Goal: Book appointment/travel/reservation

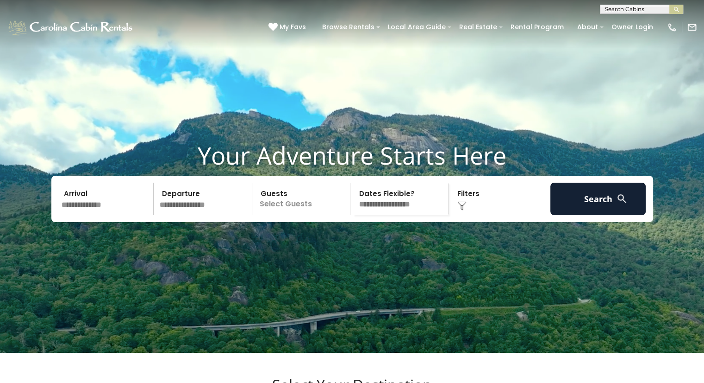
click at [110, 215] on input "text" at bounding box center [106, 198] width 96 height 32
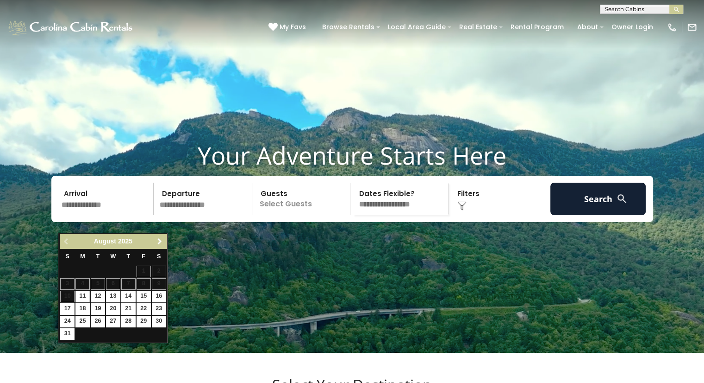
click at [159, 241] on span "Next" at bounding box center [159, 241] width 7 height 7
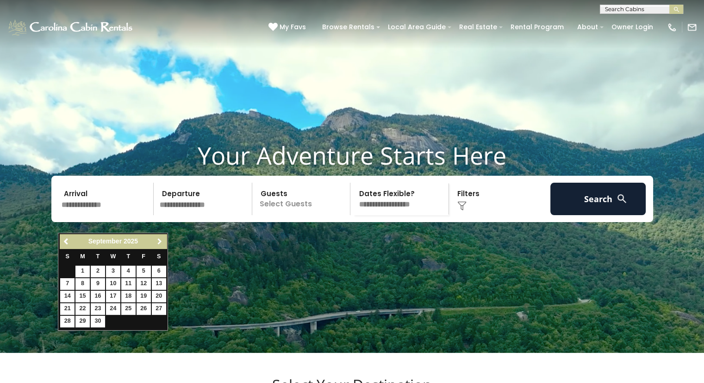
click at [159, 239] on span "Next" at bounding box center [159, 241] width 7 height 7
click at [130, 307] on link "23" at bounding box center [128, 309] width 14 height 12
type input "********"
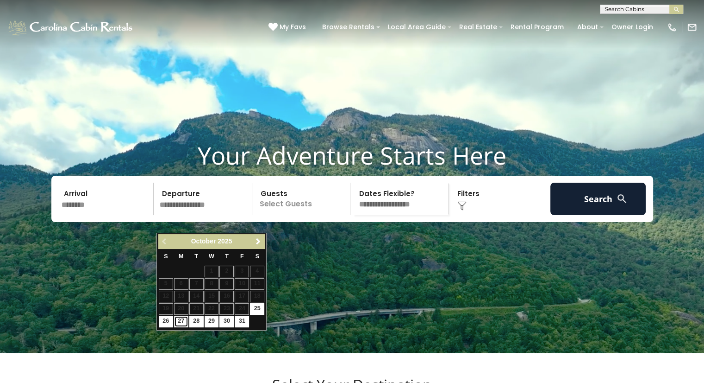
click at [180, 319] on link "27" at bounding box center [181, 321] width 14 height 12
type input "********"
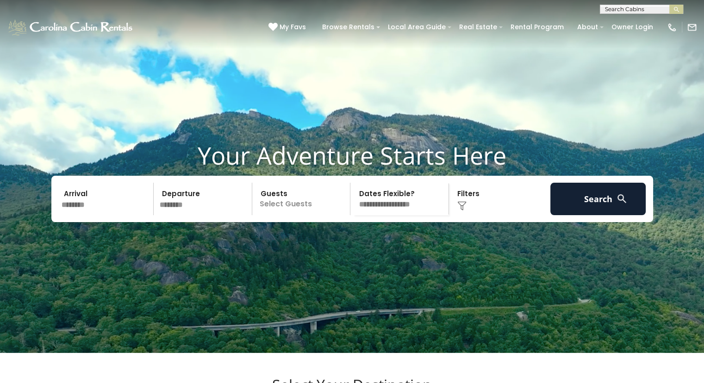
click at [280, 215] on p "Select Guests" at bounding box center [302, 198] width 95 height 32
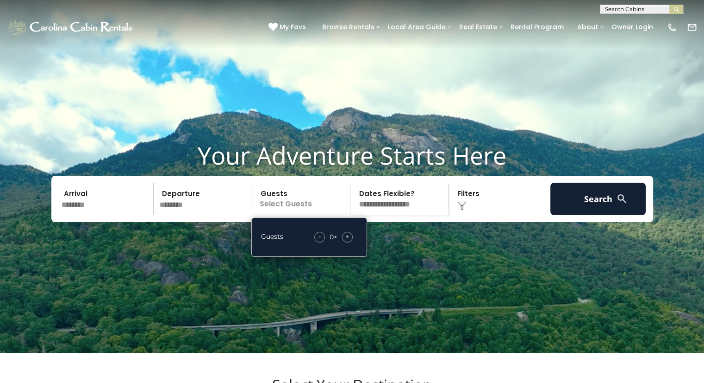
click at [346, 241] on span "+" at bounding box center [347, 236] width 4 height 9
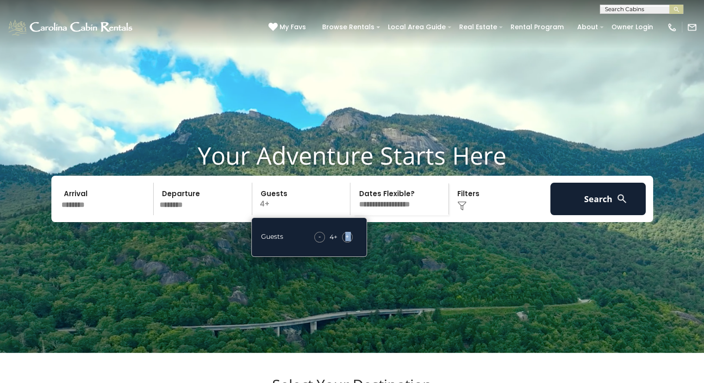
click at [346, 241] on span "+" at bounding box center [347, 236] width 4 height 9
click at [394, 215] on select "**********" at bounding box center [400, 198] width 95 height 32
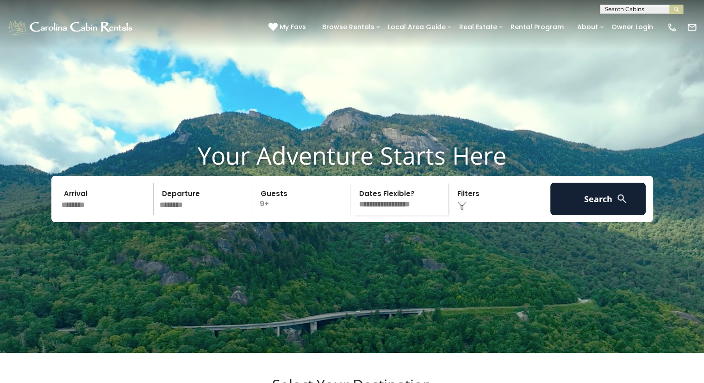
select select "*"
click at [353, 200] on select "**********" at bounding box center [400, 198] width 95 height 32
click at [461, 210] on img at bounding box center [462, 205] width 9 height 9
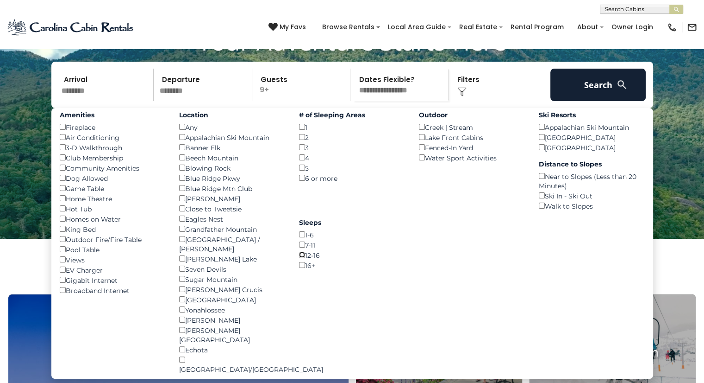
scroll to position [93, 0]
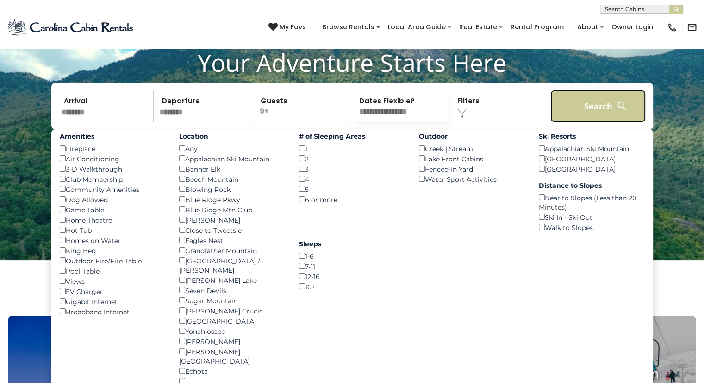
click at [586, 122] on button "Search" at bounding box center [599, 106] width 96 height 32
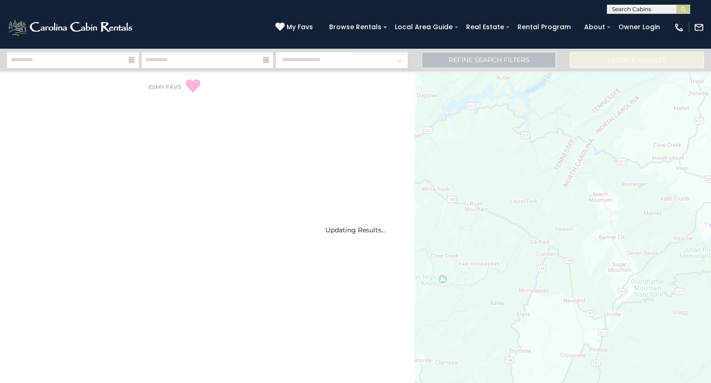
select select "*"
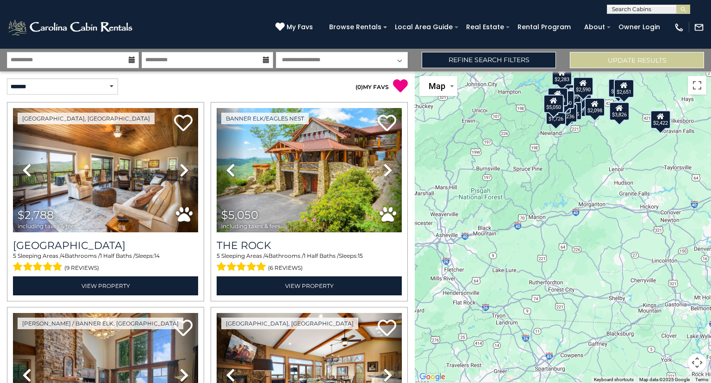
drag, startPoint x: 598, startPoint y: 261, endPoint x: 607, endPoint y: 150, distance: 111.9
click at [605, 149] on div "$2,788 $5,050 $3,567 $2,214 $3,915 $2,870 $2,511 $2,348 $2,476 $3,034 $1,915 $2…" at bounding box center [563, 226] width 296 height 311
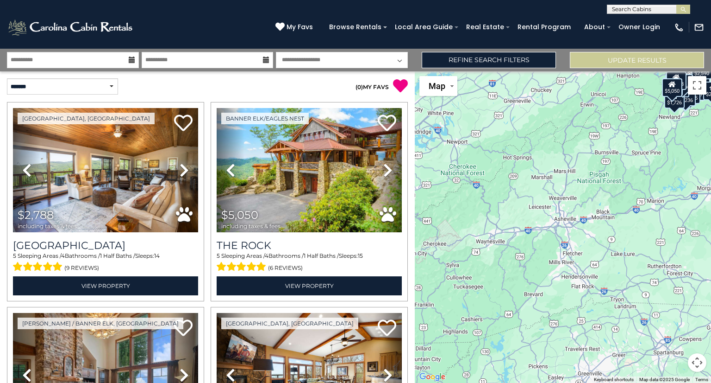
drag, startPoint x: 580, startPoint y: 275, endPoint x: 696, endPoint y: 259, distance: 117.3
click at [696, 259] on div "$2,788 $5,050 $3,567 $2,214 $3,915 $2,870 $2,511 $2,348 $2,476 $3,034 $1,915 $2…" at bounding box center [563, 226] width 296 height 311
click at [550, 215] on div "$2,788 $5,050 $3,567 $2,214 $3,915 $2,870 $2,511 $2,348 $2,476 $3,034 $1,915 $2…" at bounding box center [563, 226] width 296 height 311
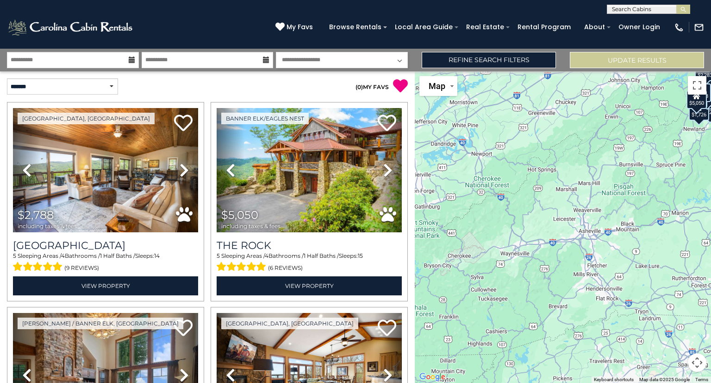
drag, startPoint x: 496, startPoint y: 188, endPoint x: 536, endPoint y: 190, distance: 39.9
click at [536, 190] on div "$2,788 $5,050 $3,567 $2,214 $3,915 $2,870 $2,511 $2,348 $2,476 $3,034 $1,915 $2…" at bounding box center [563, 226] width 296 height 311
click at [516, 58] on link "Refine Search Filters" at bounding box center [489, 60] width 134 height 16
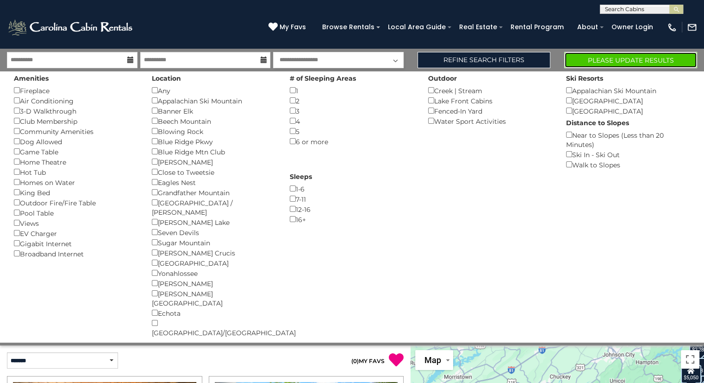
click at [640, 57] on button "Please Update Results" at bounding box center [630, 60] width 133 height 16
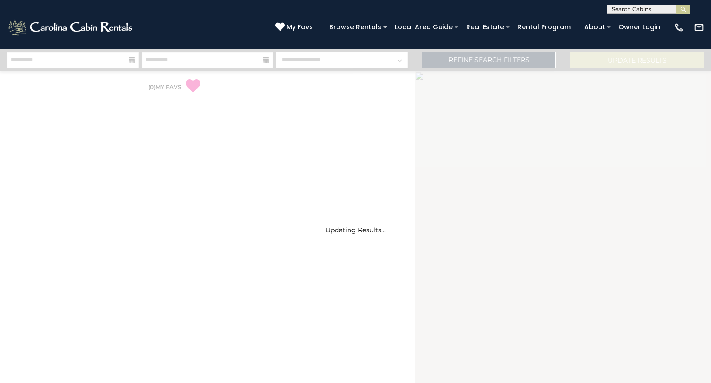
select select "*"
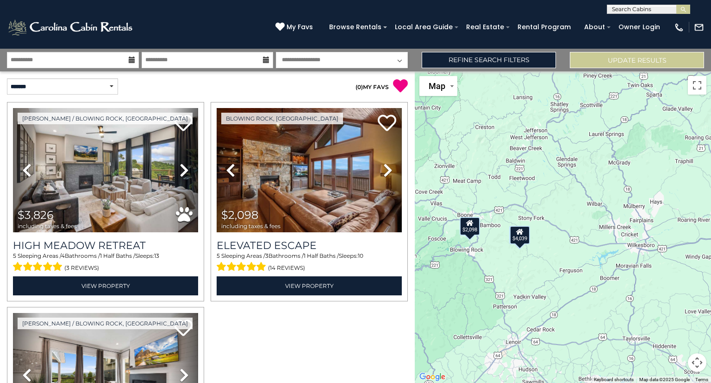
drag, startPoint x: 615, startPoint y: 148, endPoint x: 490, endPoint y: 175, distance: 127.8
click at [463, 155] on div "$3,826 $2,098 $4,039" at bounding box center [563, 226] width 296 height 311
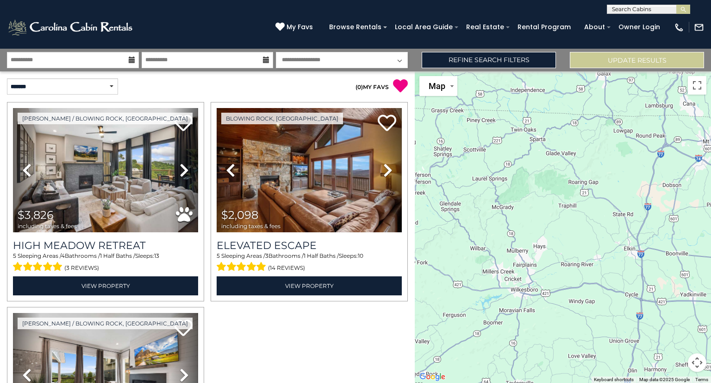
drag, startPoint x: 590, startPoint y: 191, endPoint x: 480, endPoint y: 239, distance: 119.4
click at [470, 234] on div "$3,826 $2,098 $4,039" at bounding box center [563, 226] width 296 height 311
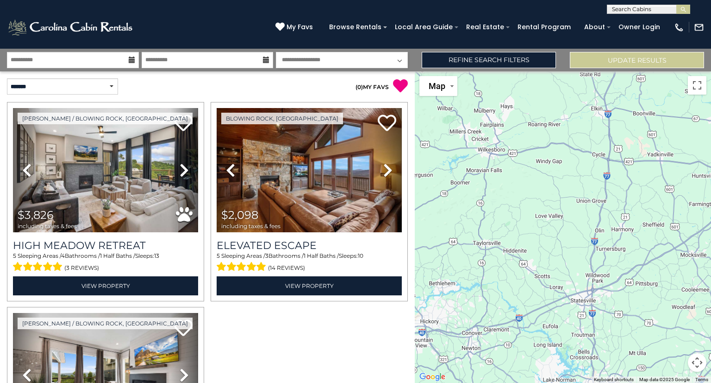
drag, startPoint x: 604, startPoint y: 236, endPoint x: 568, endPoint y: 89, distance: 150.8
click at [568, 89] on div "$3,826 $2,098 $4,039" at bounding box center [563, 226] width 296 height 311
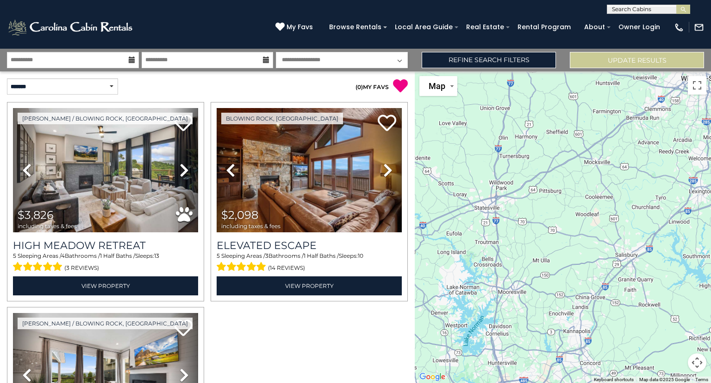
drag, startPoint x: 596, startPoint y: 236, endPoint x: 492, endPoint y: 139, distance: 142.9
click at [491, 139] on div "$3,826 $2,098 $4,039" at bounding box center [563, 226] width 296 height 311
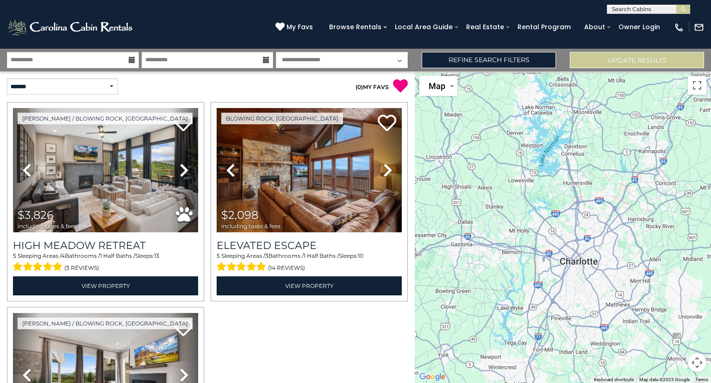
drag, startPoint x: 626, startPoint y: 295, endPoint x: 711, endPoint y: 125, distance: 190.3
click at [710, 119] on div "$3,826 $2,098 $4,039" at bounding box center [563, 226] width 296 height 311
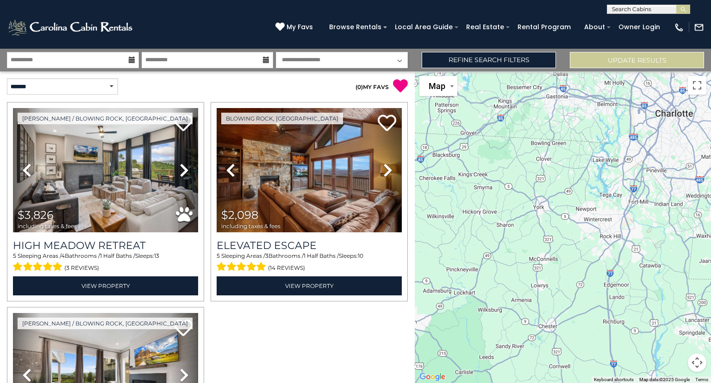
drag, startPoint x: 621, startPoint y: 154, endPoint x: 678, endPoint y: -12, distance: 175.0
click at [678, 0] on html "**********" at bounding box center [355, 191] width 711 height 383
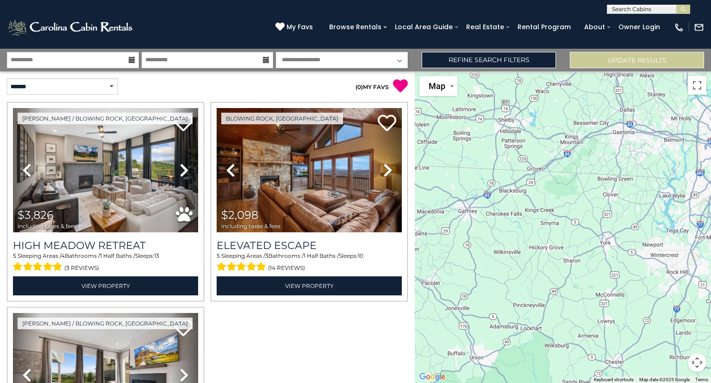
drag, startPoint x: 618, startPoint y: 320, endPoint x: 706, endPoint y: 404, distance: 121.5
click at [706, 382] on html "**********" at bounding box center [355, 191] width 711 height 383
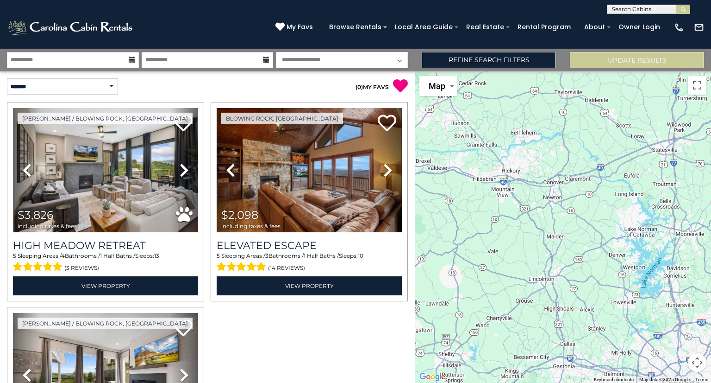
drag, startPoint x: 622, startPoint y: 154, endPoint x: 583, endPoint y: 404, distance: 252.8
click at [583, 382] on html "**********" at bounding box center [355, 191] width 711 height 383
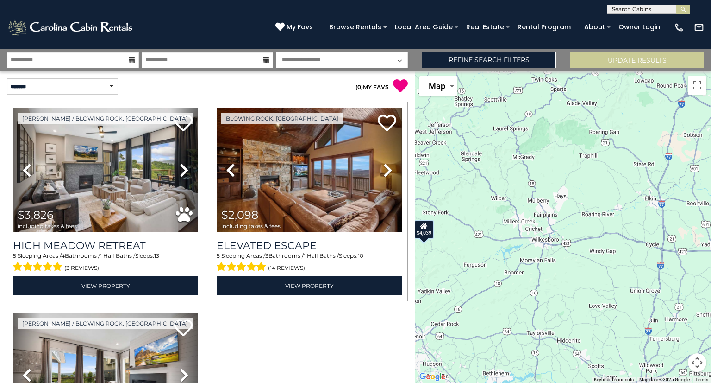
drag, startPoint x: 596, startPoint y: 139, endPoint x: 556, endPoint y: 358, distance: 221.7
click at [556, 358] on div "$3,826 $2,098 $4,039" at bounding box center [563, 226] width 296 height 311
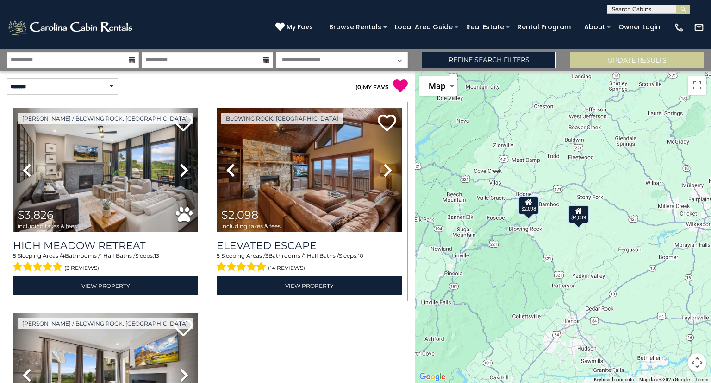
drag, startPoint x: 538, startPoint y: 256, endPoint x: 711, endPoint y: 239, distance: 173.5
click at [711, 239] on div "$3,826 $2,098 $4,039" at bounding box center [563, 226] width 296 height 311
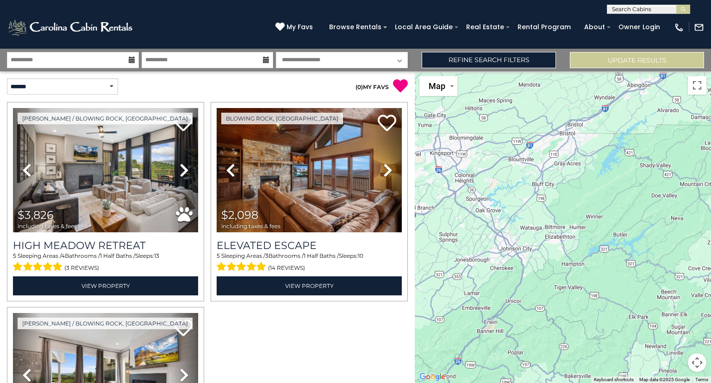
drag, startPoint x: 514, startPoint y: 194, endPoint x: 711, endPoint y: 292, distance: 220.1
click at [711, 292] on div "$3,826 $2,098 $4,039" at bounding box center [563, 226] width 296 height 311
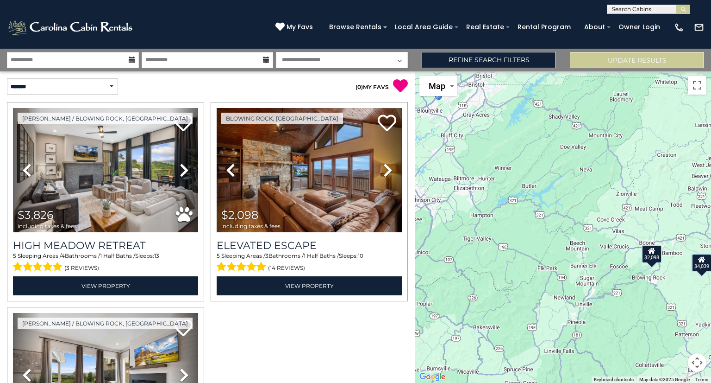
drag, startPoint x: 653, startPoint y: 217, endPoint x: 563, endPoint y: 169, distance: 102.3
click at [563, 169] on div "$3,826 $2,098 $4,039" at bounding box center [563, 226] width 296 height 311
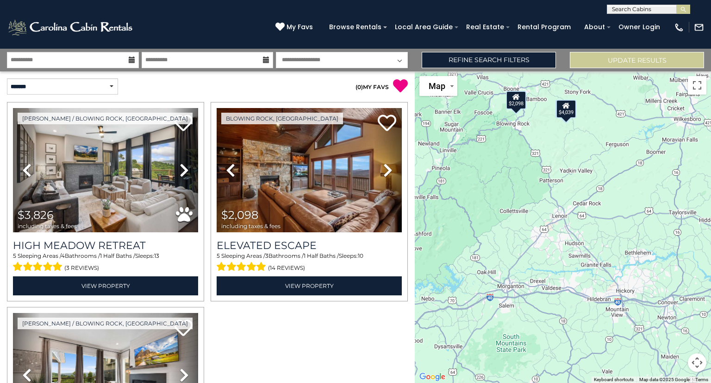
drag, startPoint x: 642, startPoint y: 338, endPoint x: 517, endPoint y: 188, distance: 195.6
click at [510, 186] on div "$3,826 $2,098 $4,039" at bounding box center [563, 226] width 296 height 311
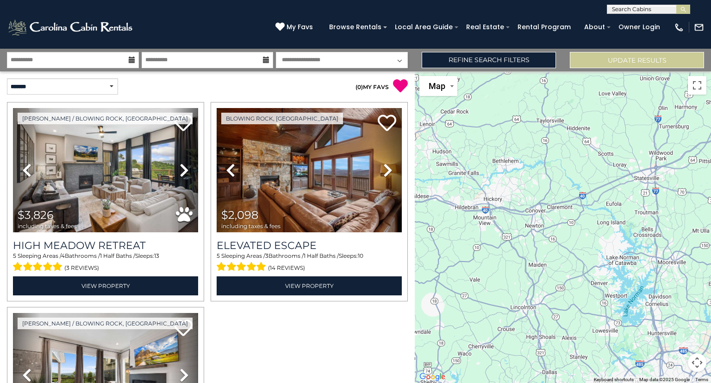
drag, startPoint x: 574, startPoint y: 330, endPoint x: 513, endPoint y: 240, distance: 108.4
click at [444, 235] on div "$3,826 $2,098 $4,039" at bounding box center [563, 226] width 296 height 311
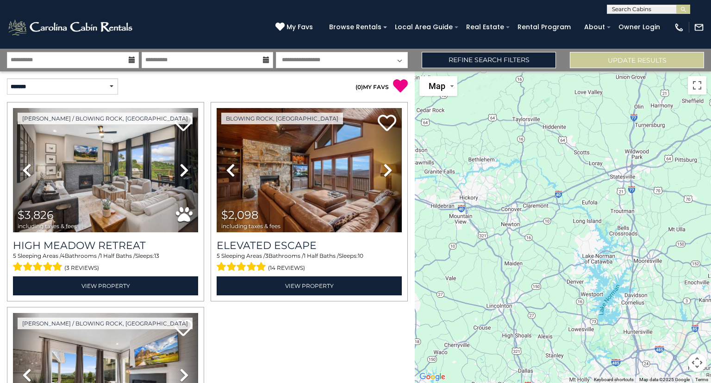
drag, startPoint x: 503, startPoint y: 234, endPoint x: 435, endPoint y: 226, distance: 68.0
click at [435, 226] on div "$3,826 $2,098 $4,039" at bounding box center [563, 226] width 296 height 311
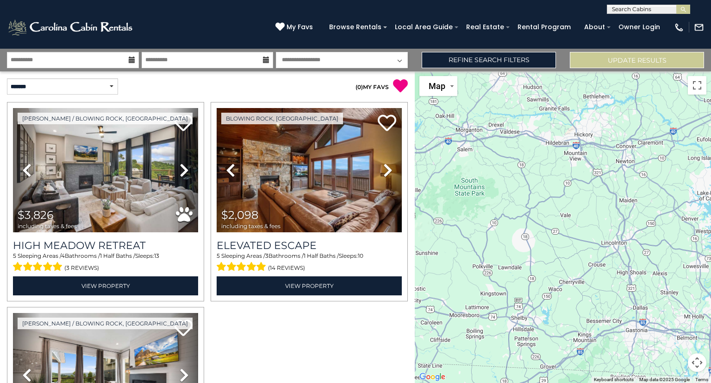
drag, startPoint x: 568, startPoint y: 269, endPoint x: 699, endPoint y: 225, distance: 138.8
click at [711, 206] on div "$3,826 $2,098 $4,039" at bounding box center [563, 226] width 296 height 311
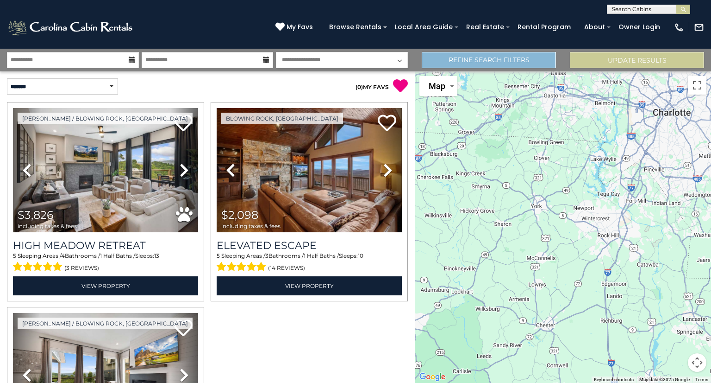
drag, startPoint x: 613, startPoint y: 278, endPoint x: 530, endPoint y: 52, distance: 241.1
click at [530, 52] on div "**********" at bounding box center [355, 216] width 711 height 334
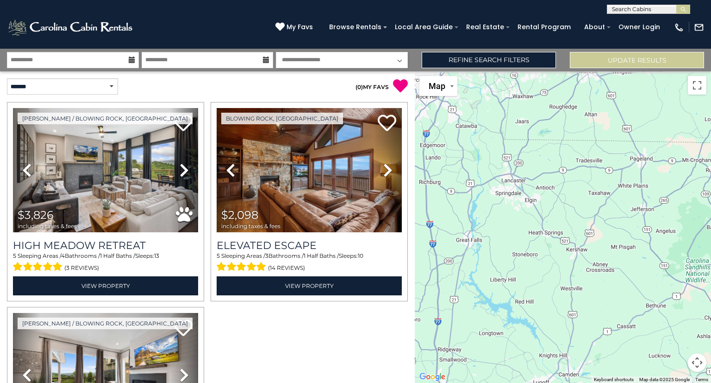
drag, startPoint x: 633, startPoint y: 236, endPoint x: 456, endPoint y: 99, distance: 224.2
click at [456, 99] on div "$3,826 $2,098 $4,039" at bounding box center [563, 226] width 296 height 311
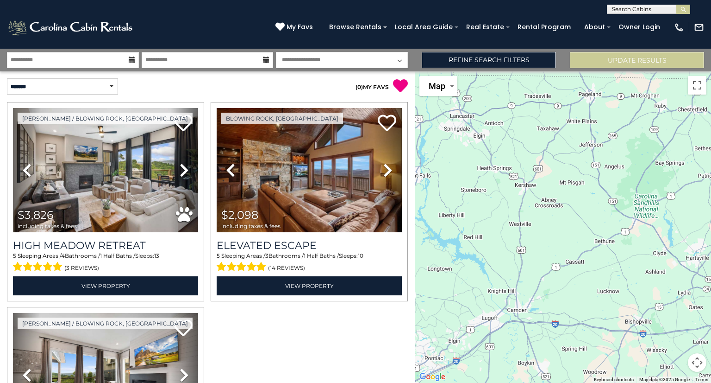
drag, startPoint x: 550, startPoint y: 226, endPoint x: 588, endPoint y: 188, distance: 53.4
click at [583, 188] on div "$3,826 $2,098 $4,039" at bounding box center [563, 226] width 296 height 311
